Goal: Information Seeking & Learning: Learn about a topic

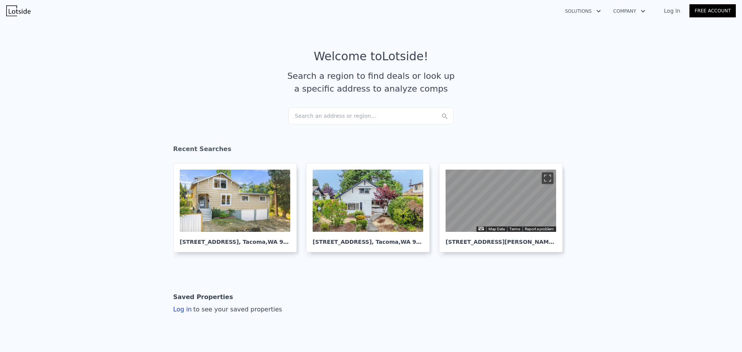
click at [323, 107] on article "Welcome to Lotside ! Search a region to find deals or look up a specific addres…" at bounding box center [371, 78] width 494 height 58
click at [324, 115] on div "Search an address or region..." at bounding box center [370, 115] width 165 height 17
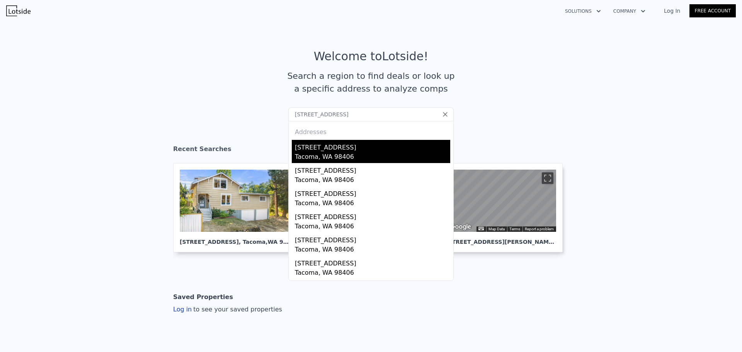
type input "2903 N 20th St, Tacoma, WA 98406"
click at [324, 146] on div "2903 N 20th St" at bounding box center [372, 146] width 155 height 12
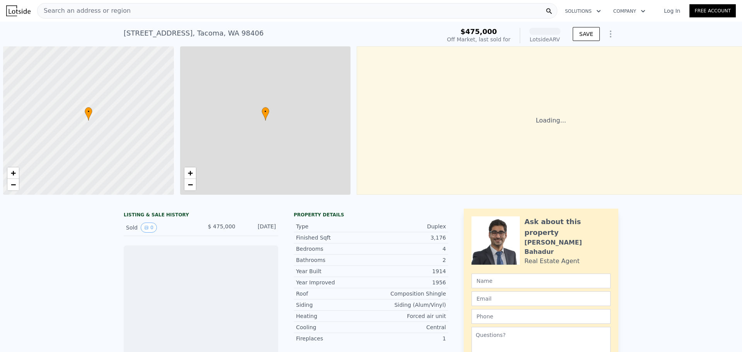
scroll to position [0, 3]
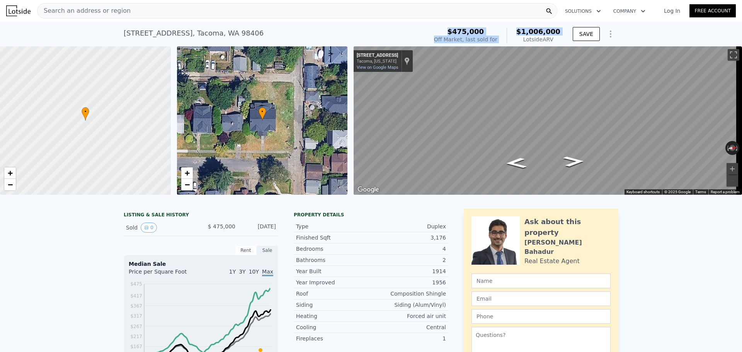
drag, startPoint x: 490, startPoint y: 35, endPoint x: 513, endPoint y: 42, distance: 24.7
click at [513, 42] on div "$475,000 Off Market, last sold for $1,006,000 Lotside ARV" at bounding box center [497, 35] width 126 height 15
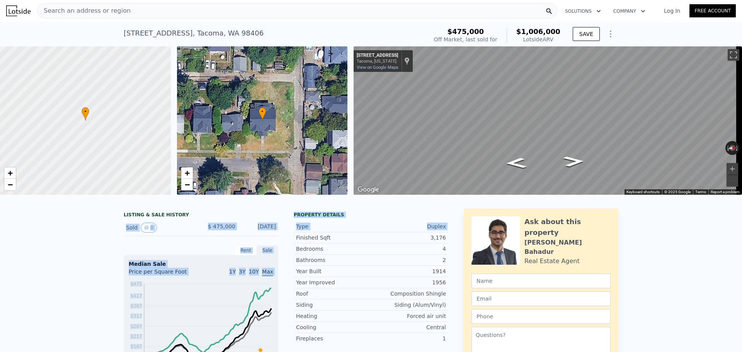
drag, startPoint x: 105, startPoint y: 234, endPoint x: 285, endPoint y: 242, distance: 180.6
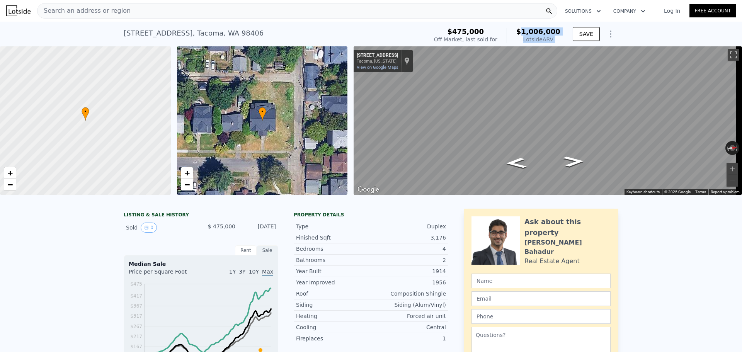
drag, startPoint x: 528, startPoint y: 29, endPoint x: 569, endPoint y: 32, distance: 40.6
click at [569, 32] on div "$475,000 Off Market, last sold for $1,006,000 Lotside ARV SAVE" at bounding box center [524, 36] width 187 height 22
